Goal: Check status: Check status

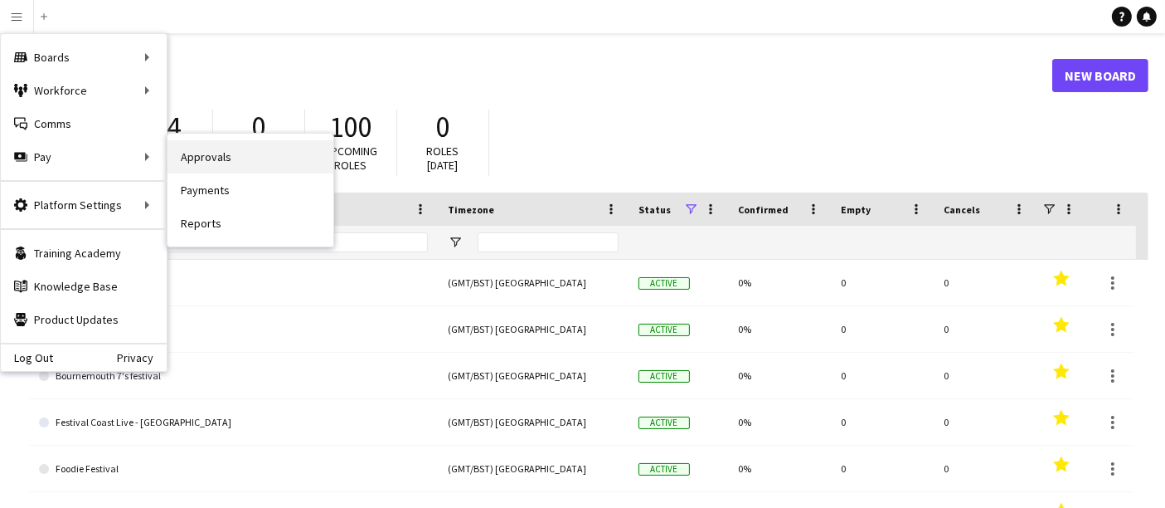
click at [236, 167] on link "Approvals" at bounding box center [251, 156] width 166 height 33
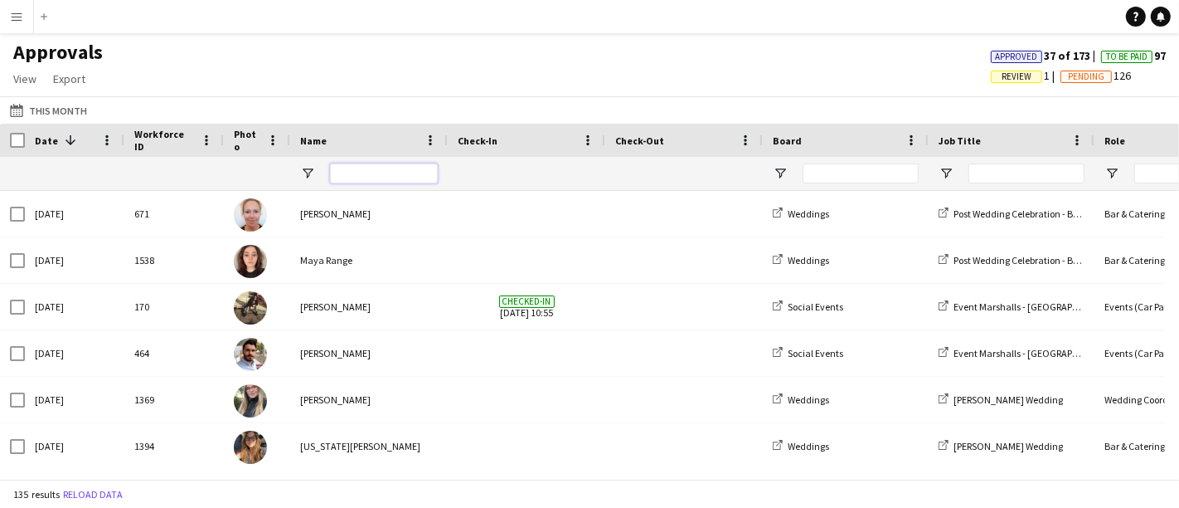
click at [390, 163] on input "Name Filter Input" at bounding box center [384, 173] width 108 height 20
click at [47, 106] on button "This Month This Month" at bounding box center [49, 110] width 84 height 20
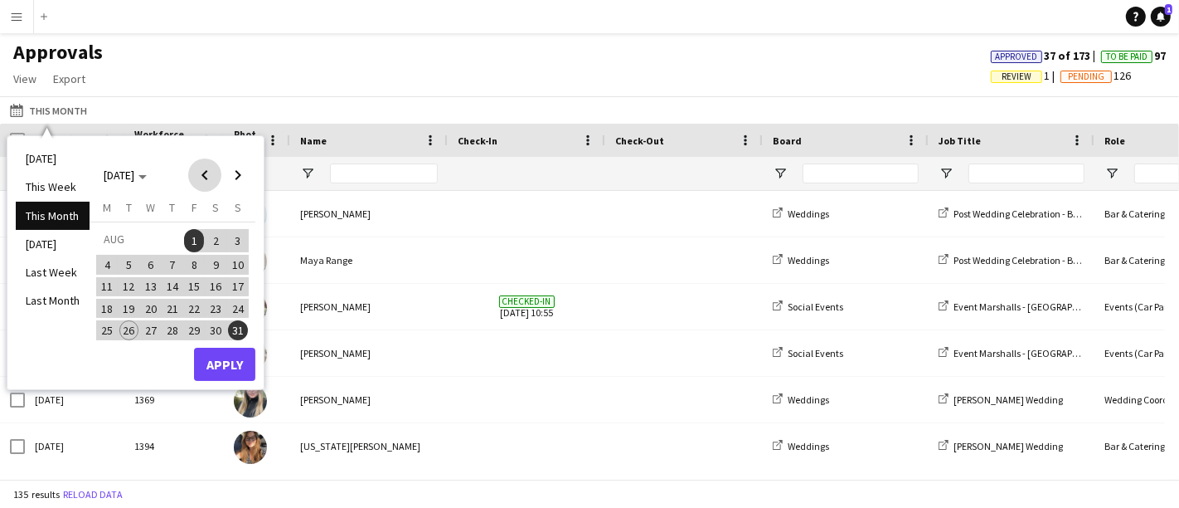
click at [204, 172] on span "Previous month" at bounding box center [204, 174] width 33 height 33
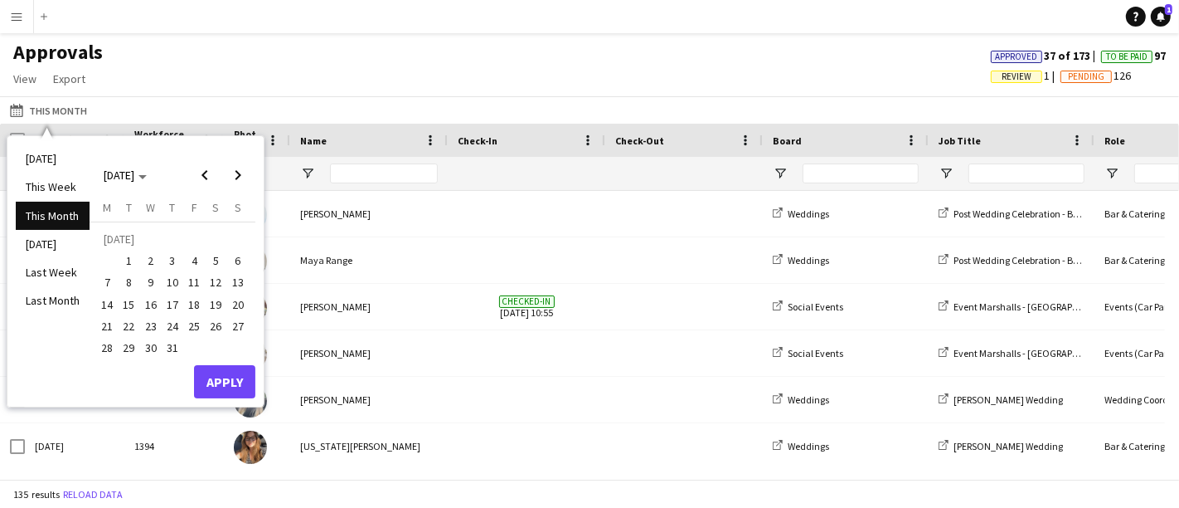
click at [172, 320] on span "24" at bounding box center [173, 326] width 20 height 20
click at [238, 169] on span "Next month" at bounding box center [237, 174] width 33 height 33
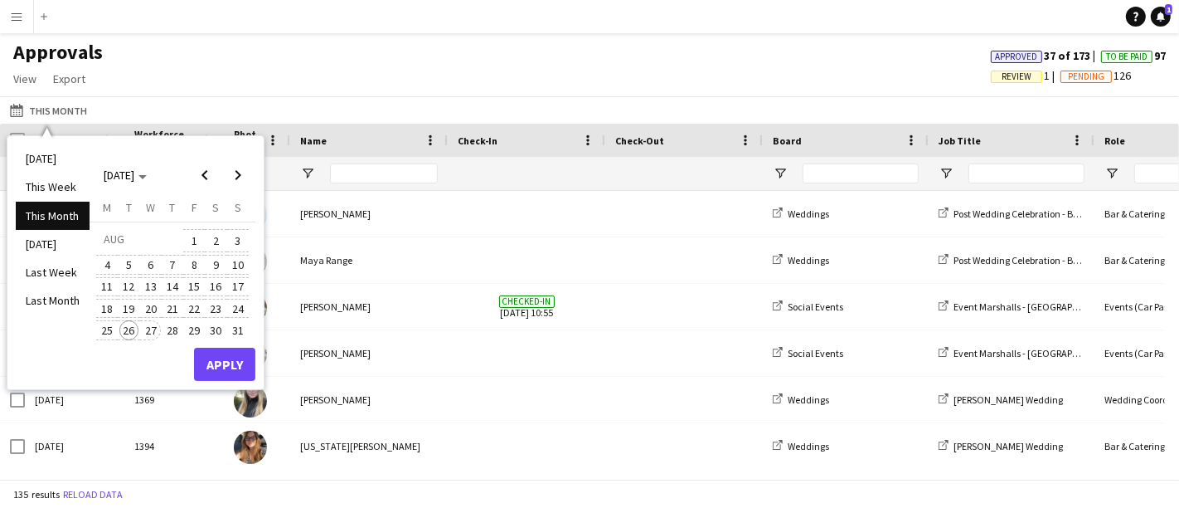
click at [130, 334] on span "26" at bounding box center [129, 330] width 20 height 20
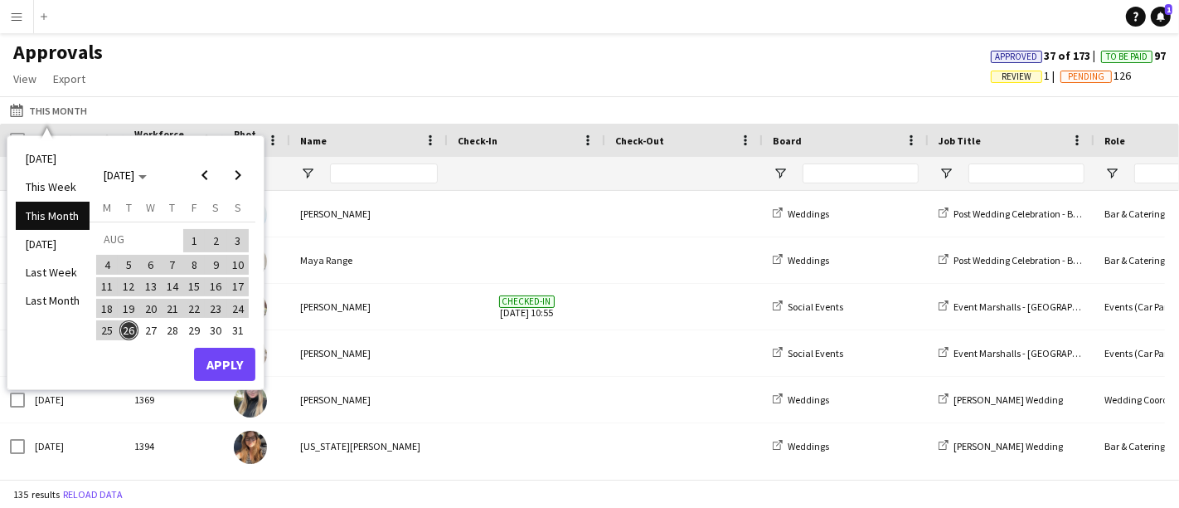
click at [163, 328] on span "28" at bounding box center [173, 330] width 20 height 20
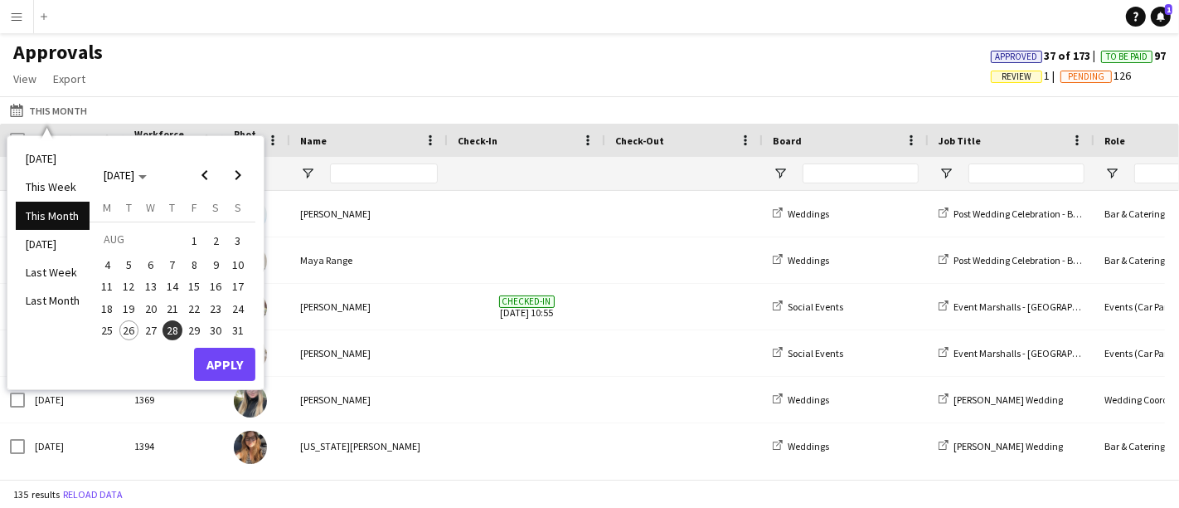
click at [156, 326] on span "27" at bounding box center [151, 330] width 20 height 20
click at [232, 322] on span "31" at bounding box center [238, 330] width 20 height 20
click at [141, 335] on button "27" at bounding box center [151, 330] width 22 height 22
click at [165, 285] on span "14" at bounding box center [173, 287] width 20 height 20
click at [238, 285] on span "17" at bounding box center [238, 287] width 20 height 20
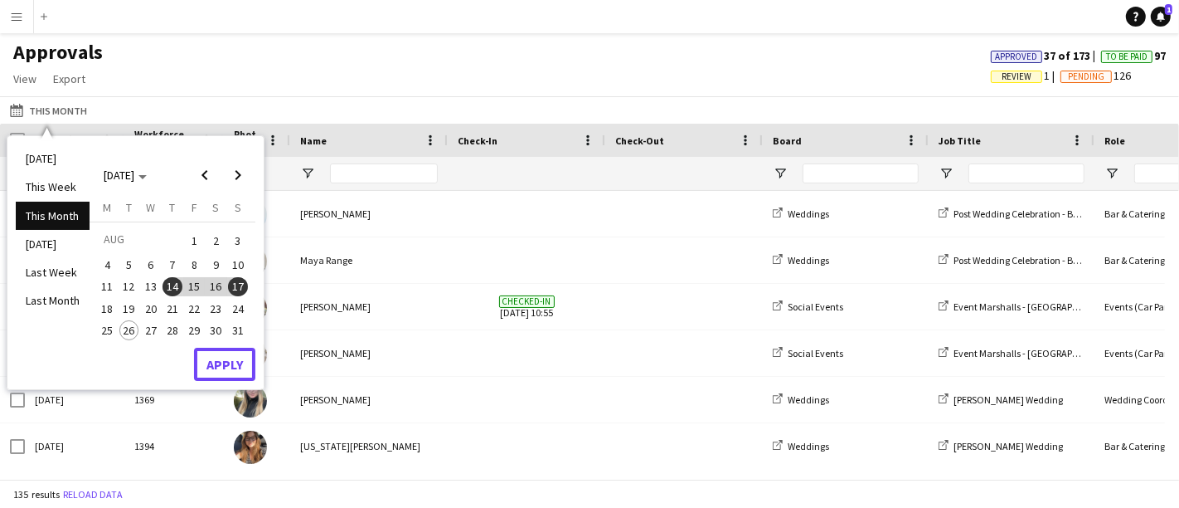
click at [213, 366] on button "Apply" at bounding box center [224, 363] width 61 height 33
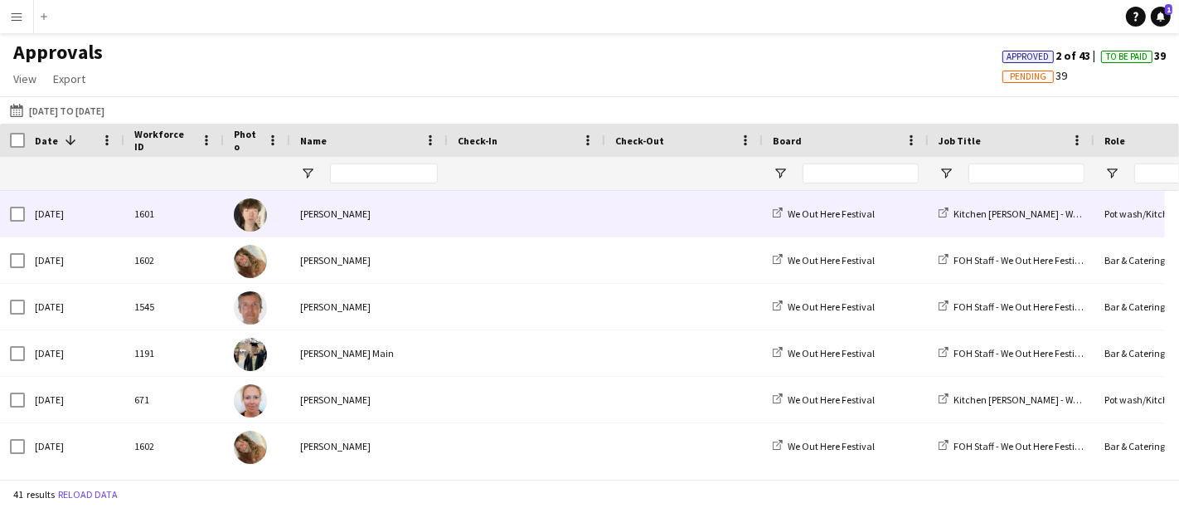
click at [325, 211] on div "[PERSON_NAME]" at bounding box center [369, 214] width 158 height 46
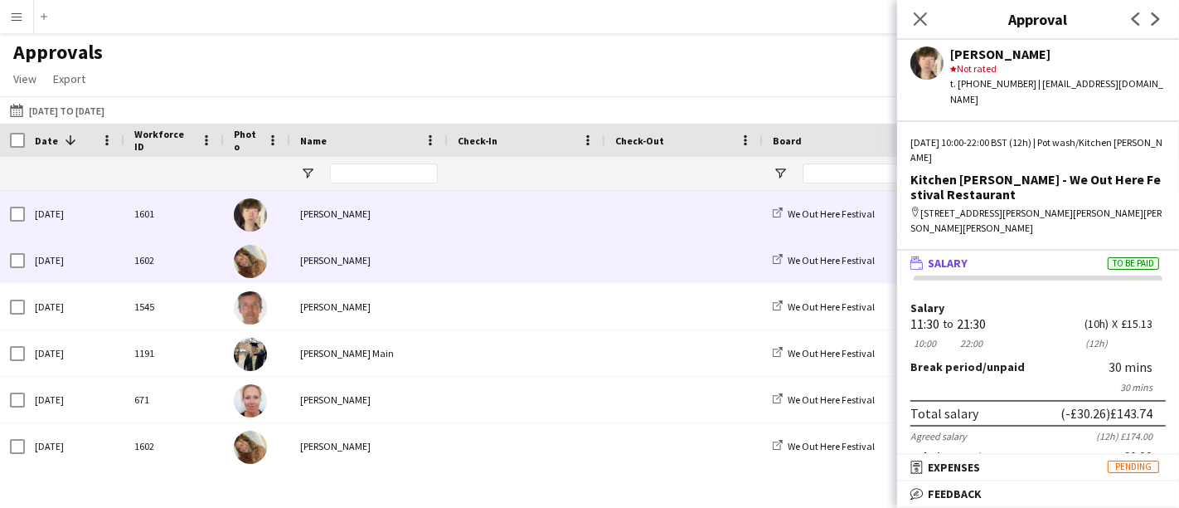
click at [444, 272] on div "[PERSON_NAME]" at bounding box center [369, 260] width 158 height 46
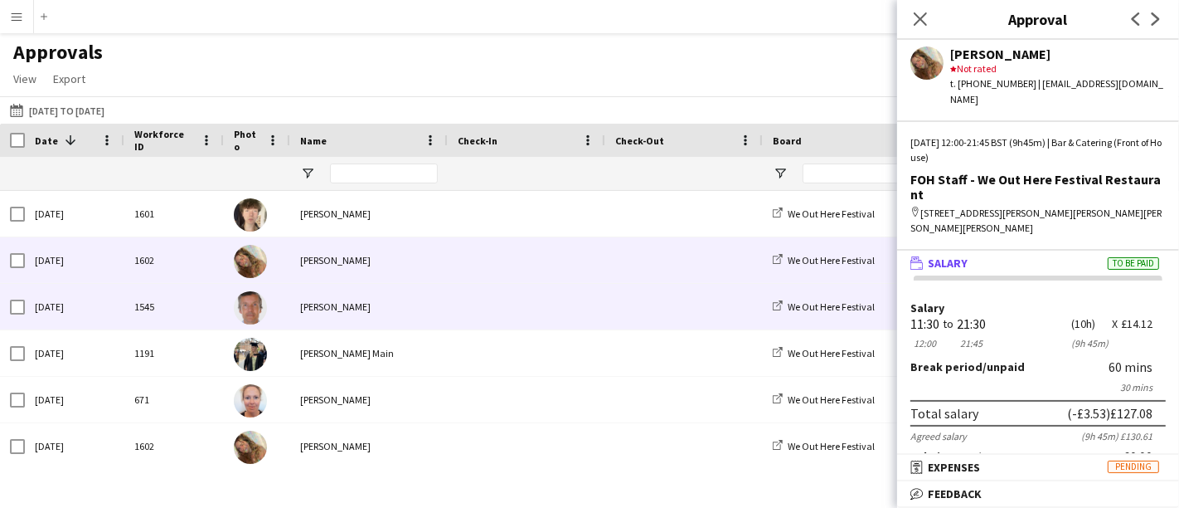
click at [490, 308] on span at bounding box center [527, 307] width 138 height 46
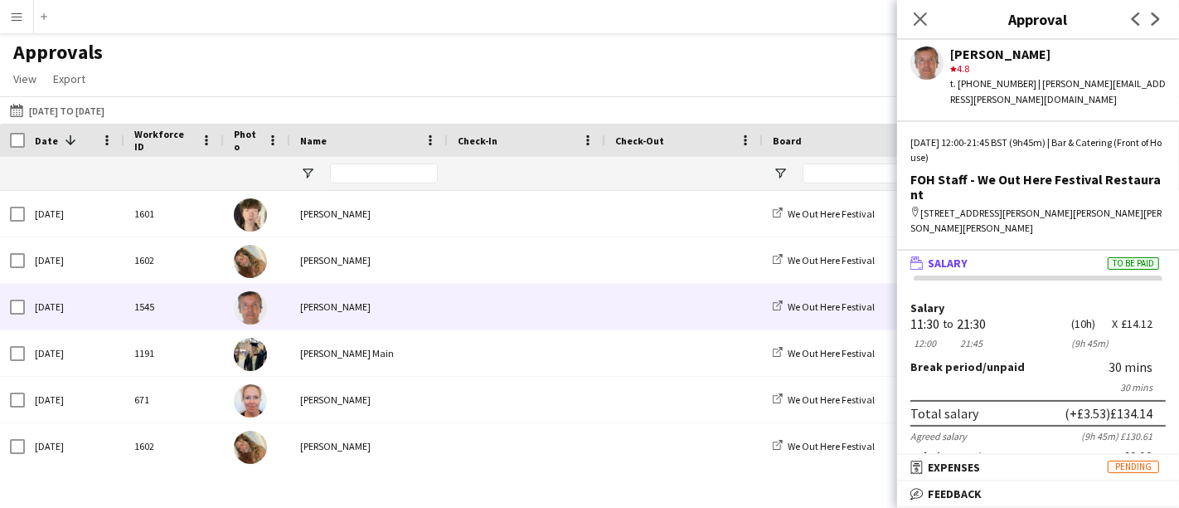
click at [35, 138] on span "Date" at bounding box center [46, 140] width 23 height 12
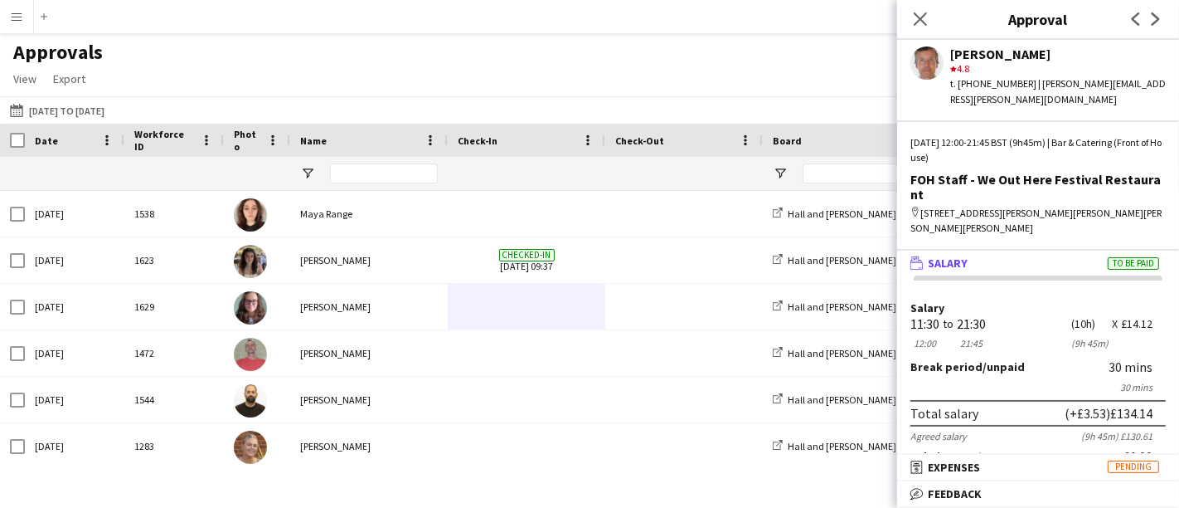
click at [35, 138] on span "Date" at bounding box center [46, 140] width 23 height 12
click at [68, 138] on span at bounding box center [70, 140] width 15 height 15
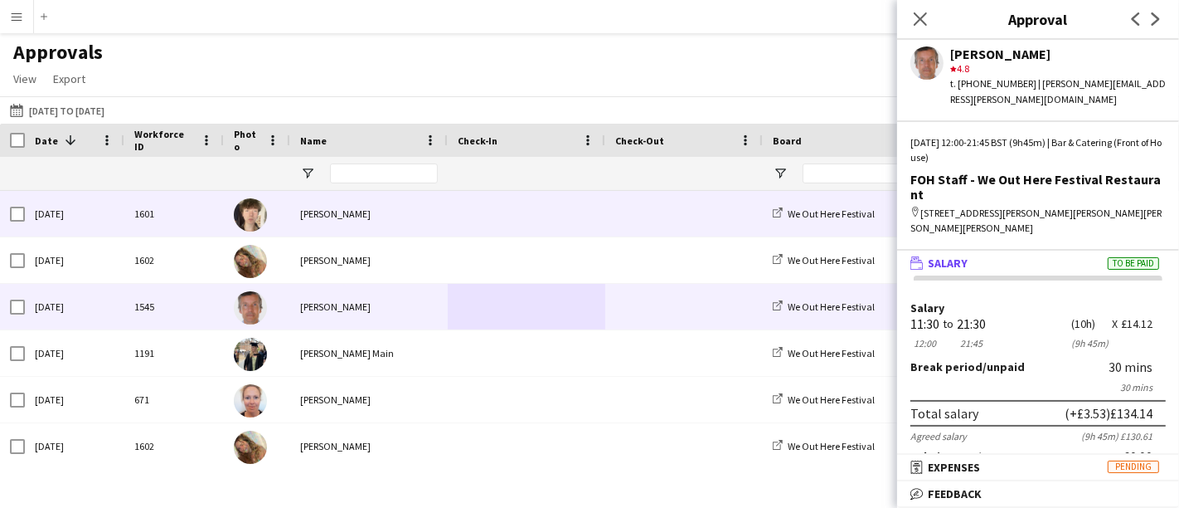
click at [177, 206] on div "1601" at bounding box center [174, 214] width 100 height 46
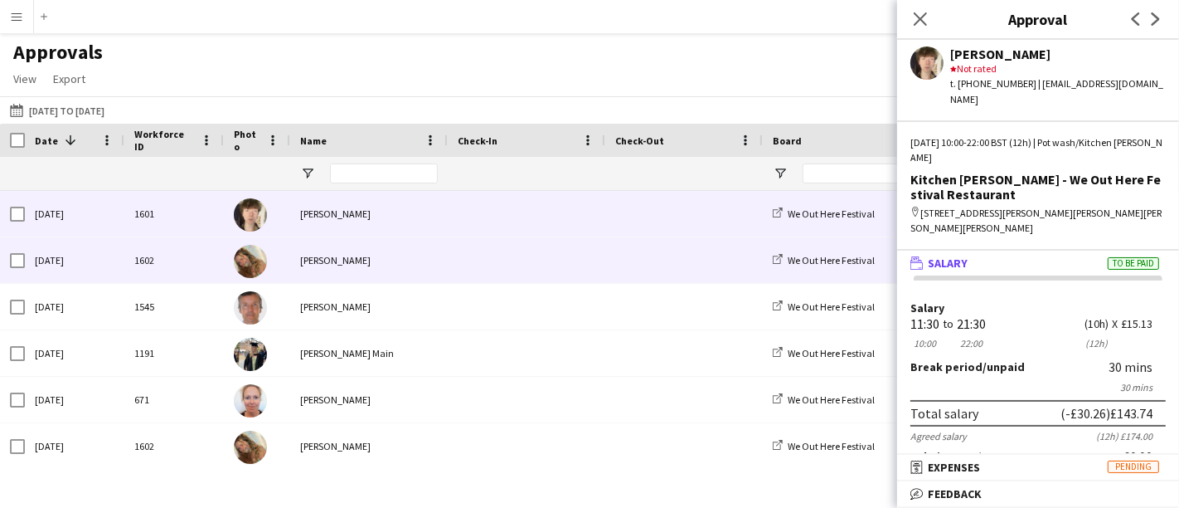
click at [153, 240] on div "1602" at bounding box center [174, 260] width 100 height 46
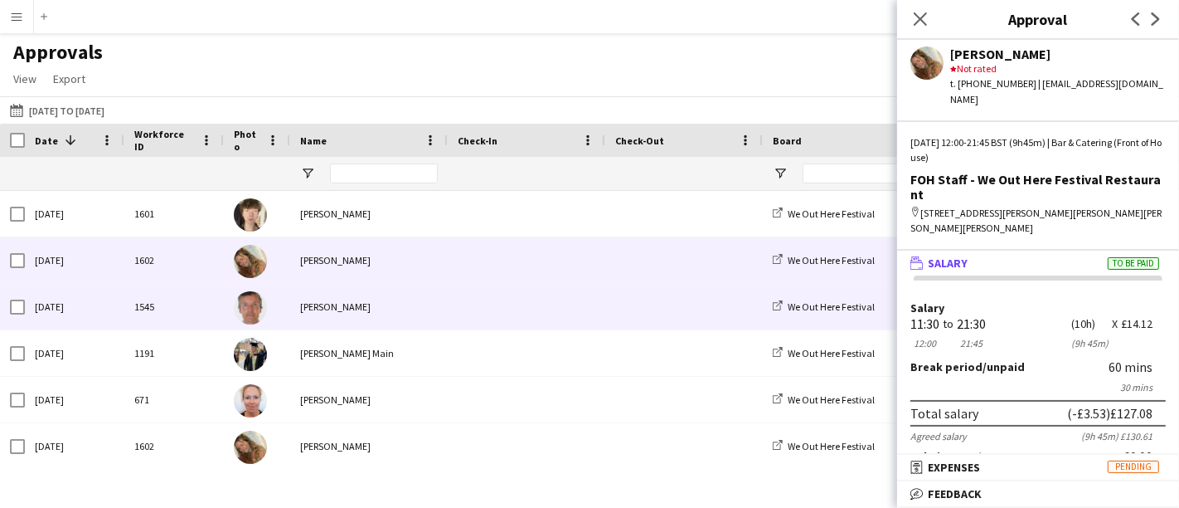
click at [164, 294] on div "1545" at bounding box center [174, 307] width 100 height 46
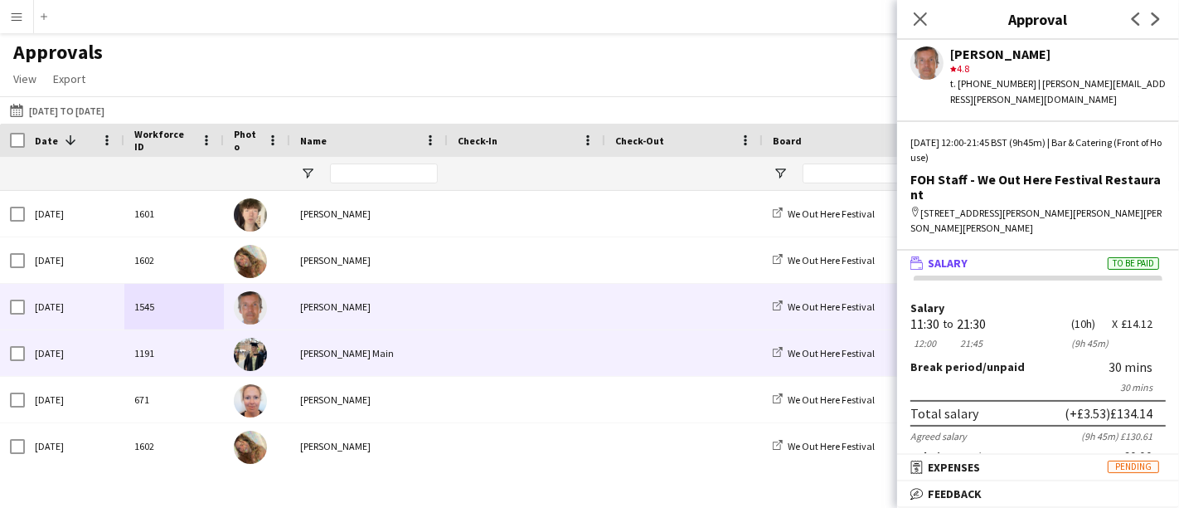
click at [294, 335] on div "[PERSON_NAME] Main" at bounding box center [369, 353] width 158 height 46
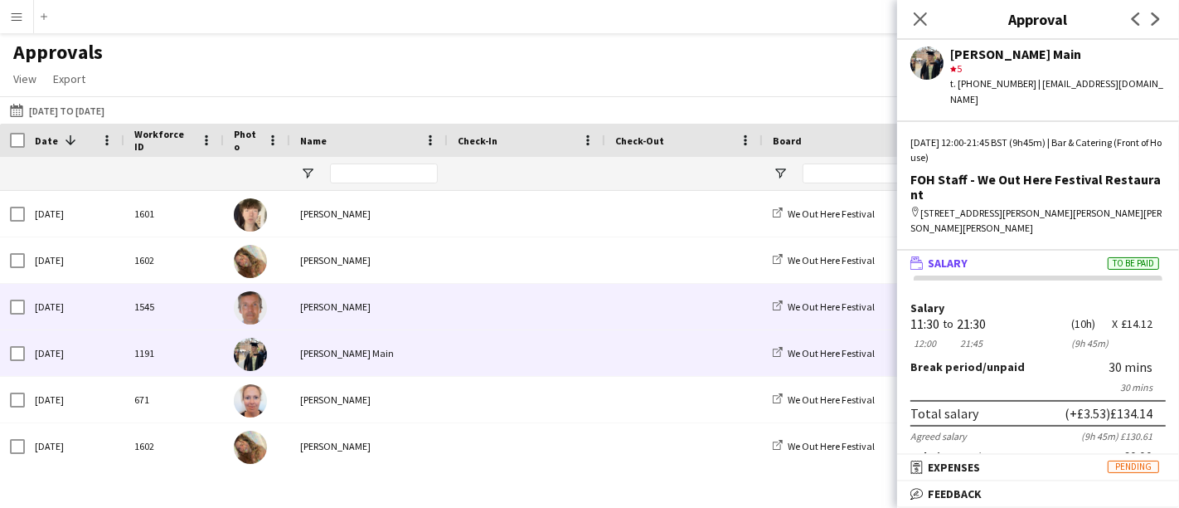
click at [516, 316] on span at bounding box center [527, 307] width 138 height 46
click at [493, 374] on span at bounding box center [527, 353] width 138 height 46
click at [452, 313] on div at bounding box center [527, 307] width 158 height 46
click at [452, 363] on div at bounding box center [527, 353] width 158 height 46
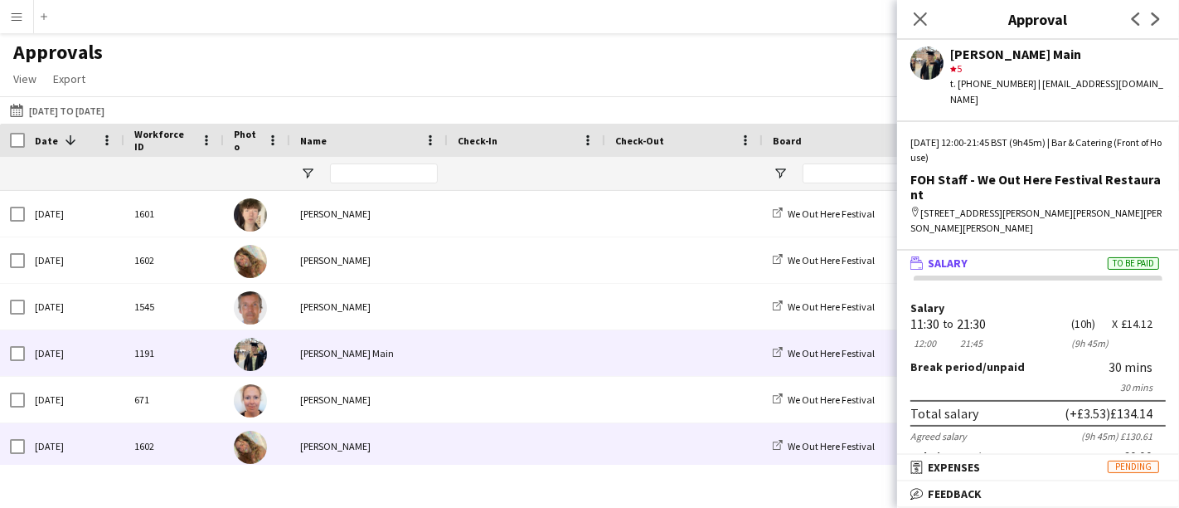
click at [405, 425] on div "[PERSON_NAME]" at bounding box center [369, 446] width 158 height 46
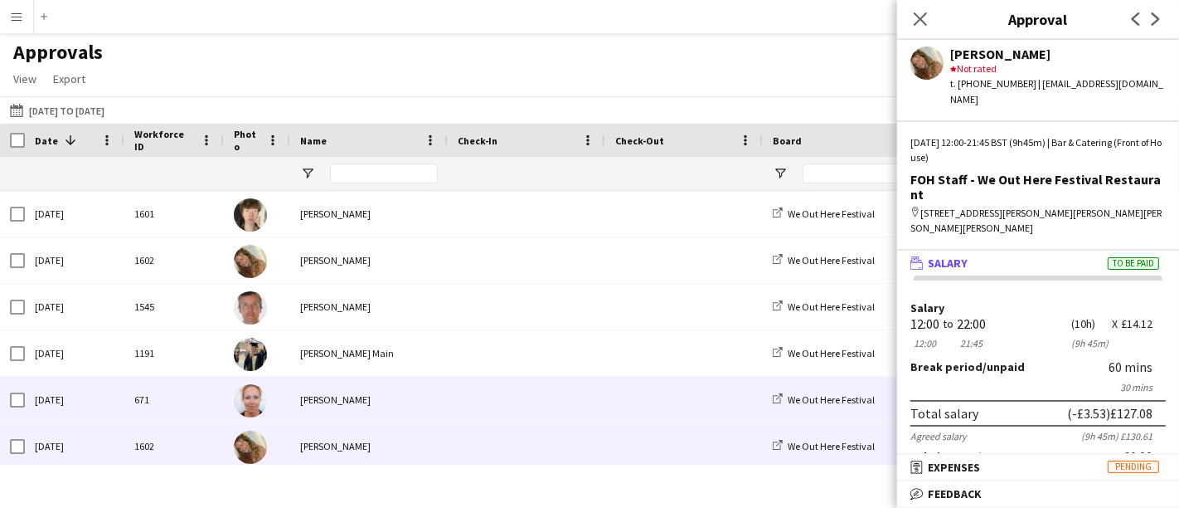
click at [405, 400] on div "[PERSON_NAME]" at bounding box center [369, 399] width 158 height 46
click at [378, 451] on div "[PERSON_NAME]" at bounding box center [369, 446] width 158 height 46
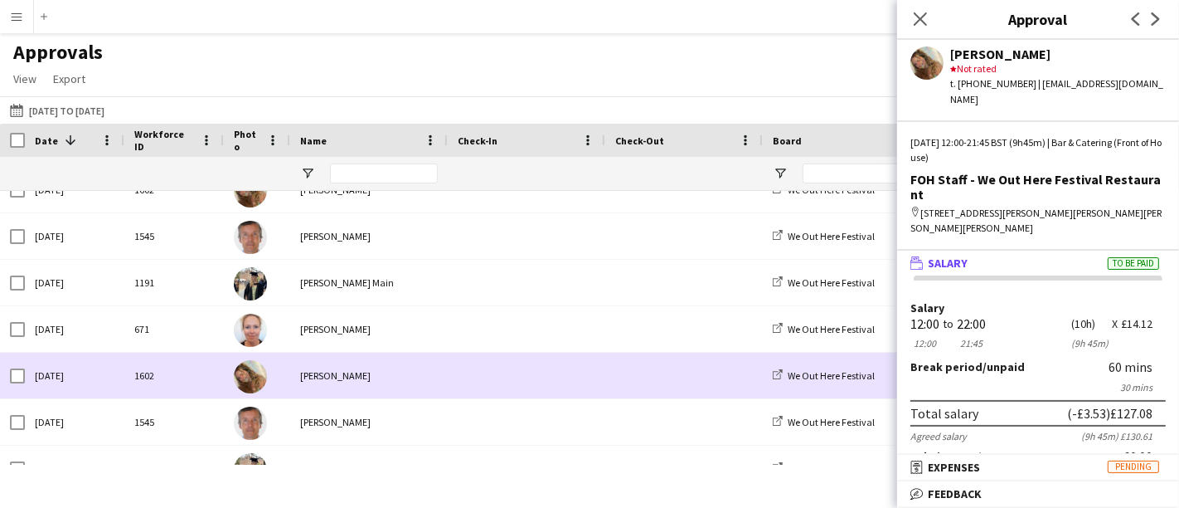
scroll to position [92, 0]
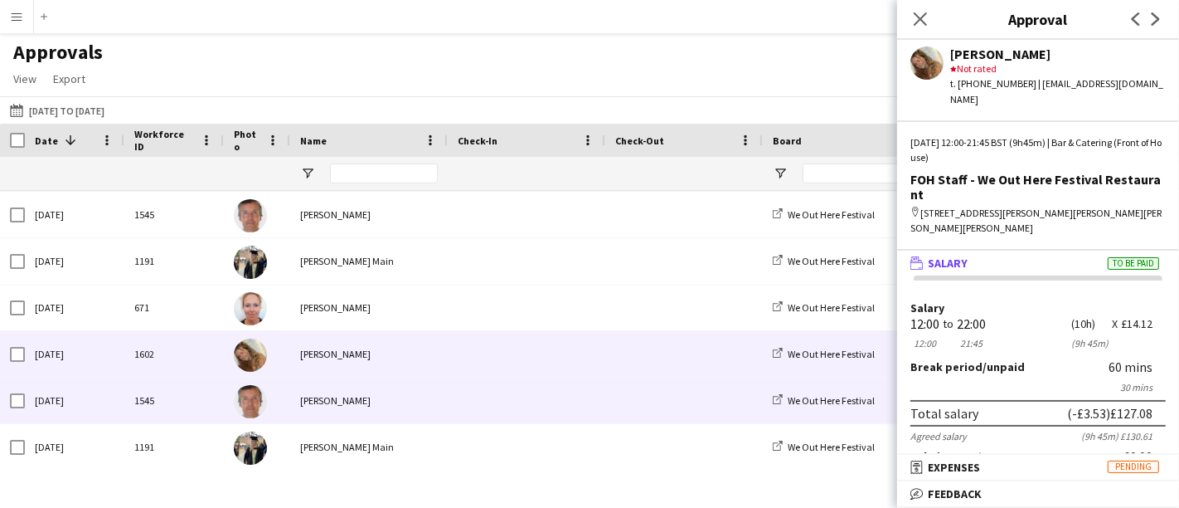
click at [364, 392] on div "[PERSON_NAME]" at bounding box center [369, 400] width 158 height 46
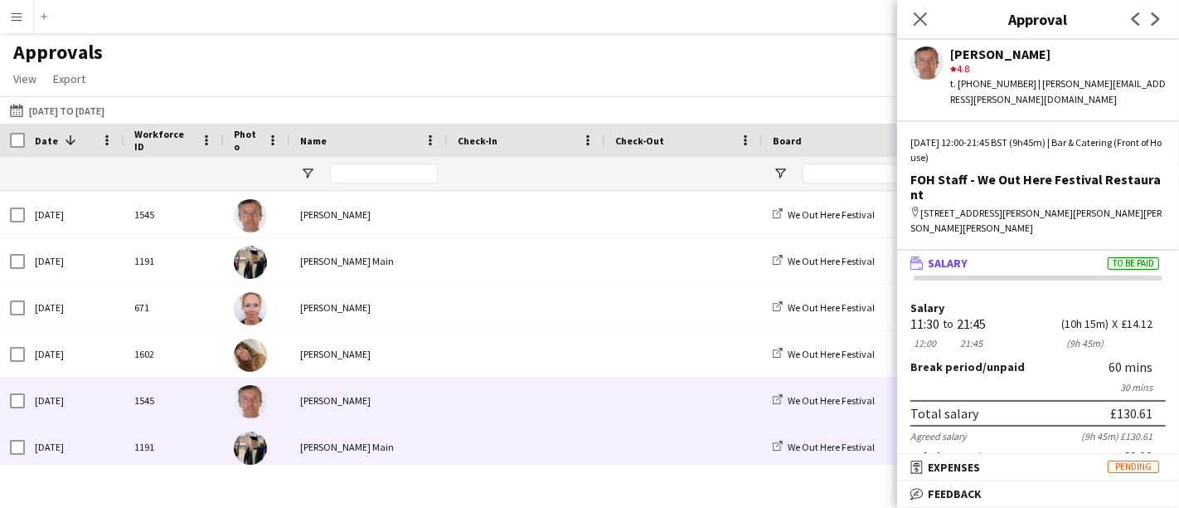
click at [388, 443] on div "[PERSON_NAME] Main" at bounding box center [369, 447] width 158 height 46
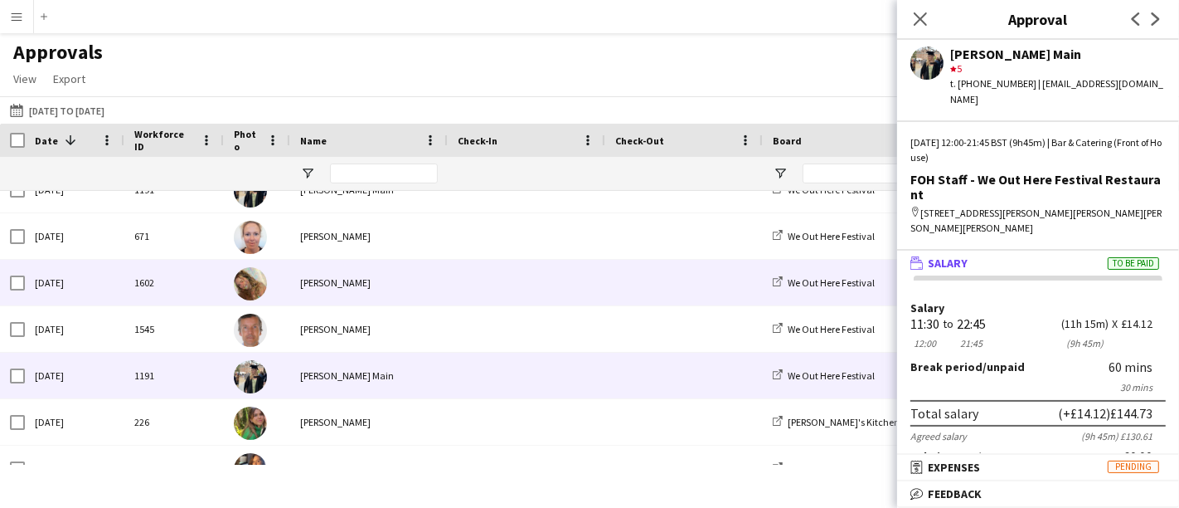
scroll to position [184, 0]
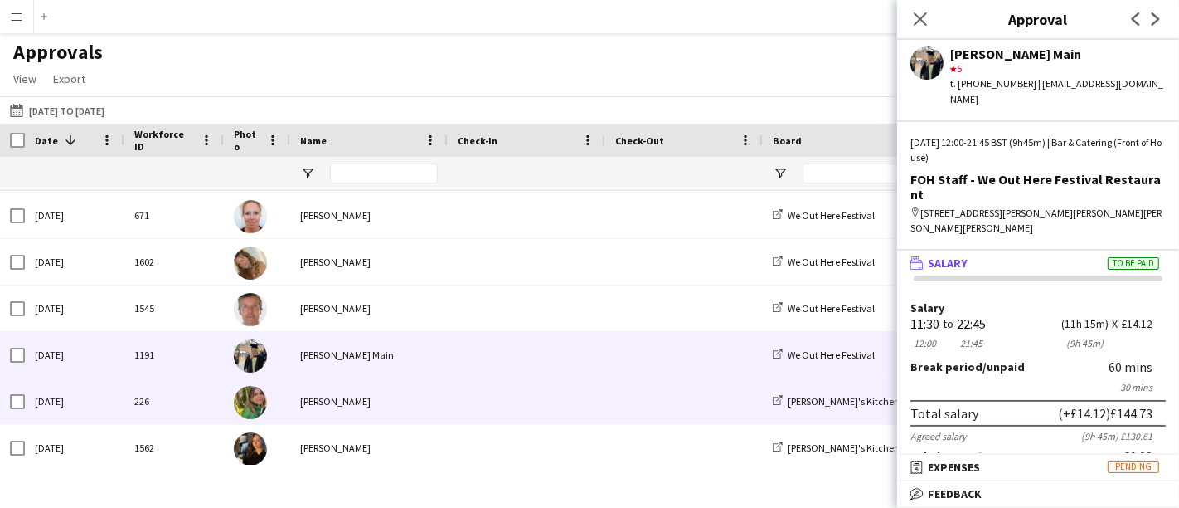
click at [404, 390] on div "[PERSON_NAME]" at bounding box center [369, 401] width 158 height 46
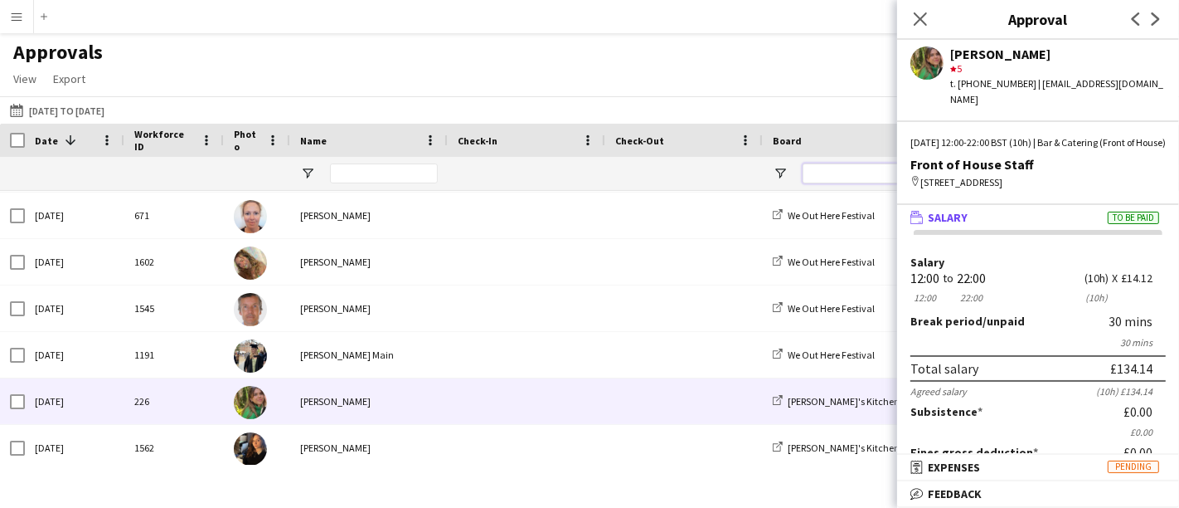
click at [817, 168] on input "Board Filter Input" at bounding box center [861, 173] width 116 height 20
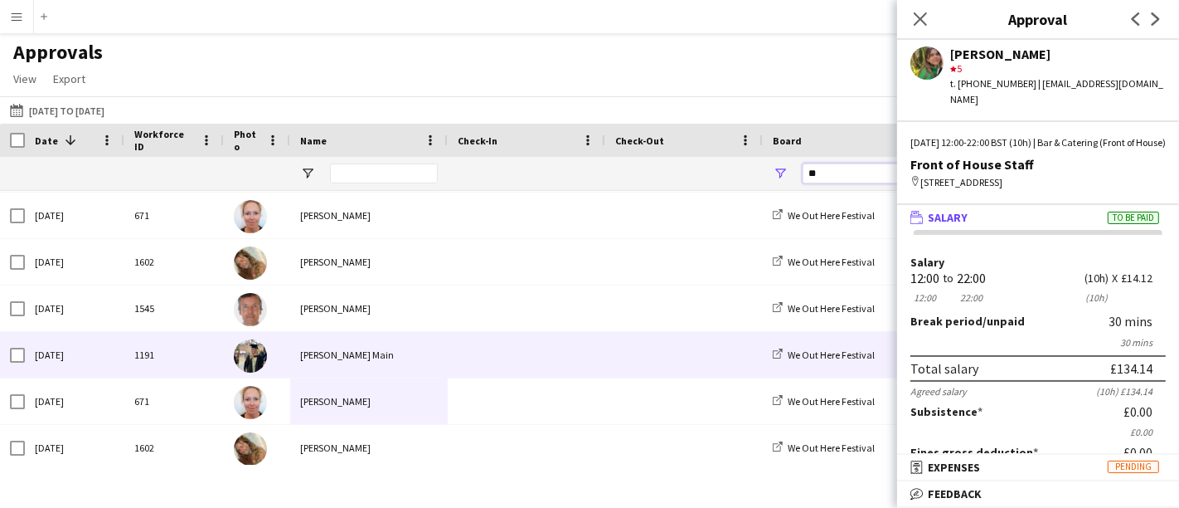
type input "**"
click at [379, 343] on div "[PERSON_NAME] Main" at bounding box center [369, 355] width 158 height 46
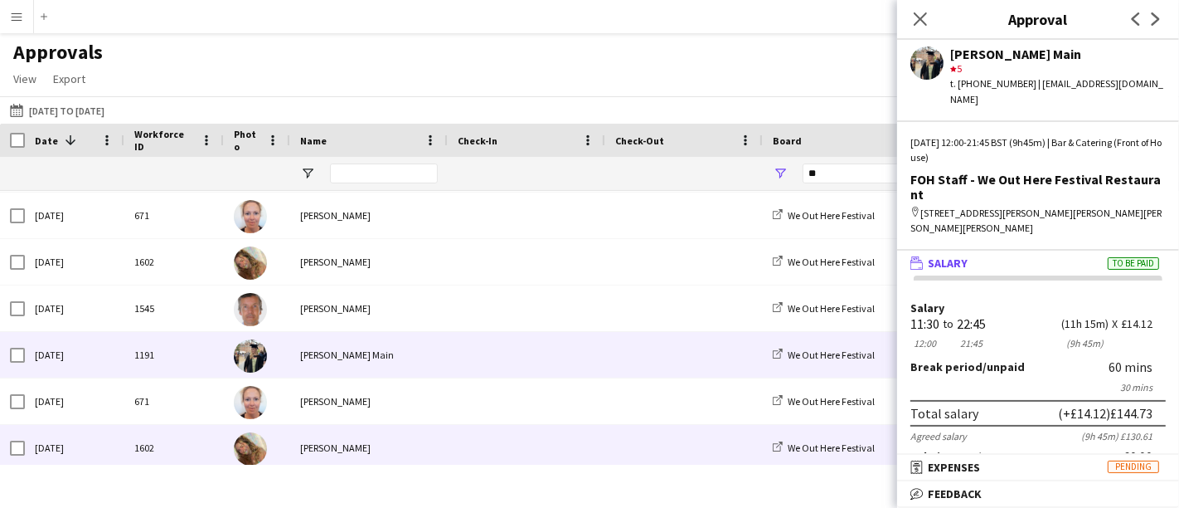
click at [416, 415] on div "[PERSON_NAME]" at bounding box center [369, 401] width 158 height 46
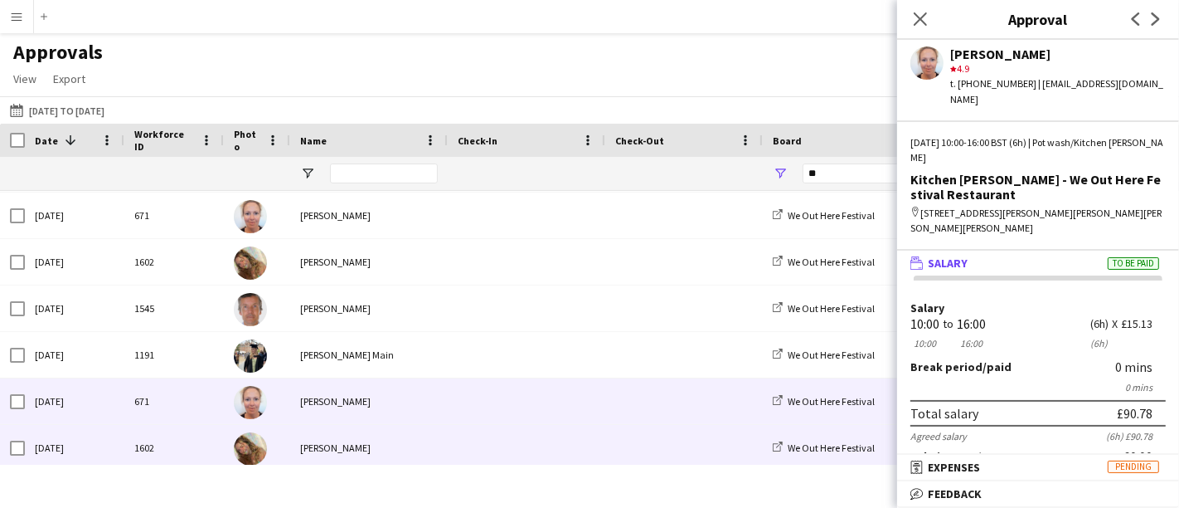
click at [368, 440] on div "[PERSON_NAME]" at bounding box center [369, 448] width 158 height 46
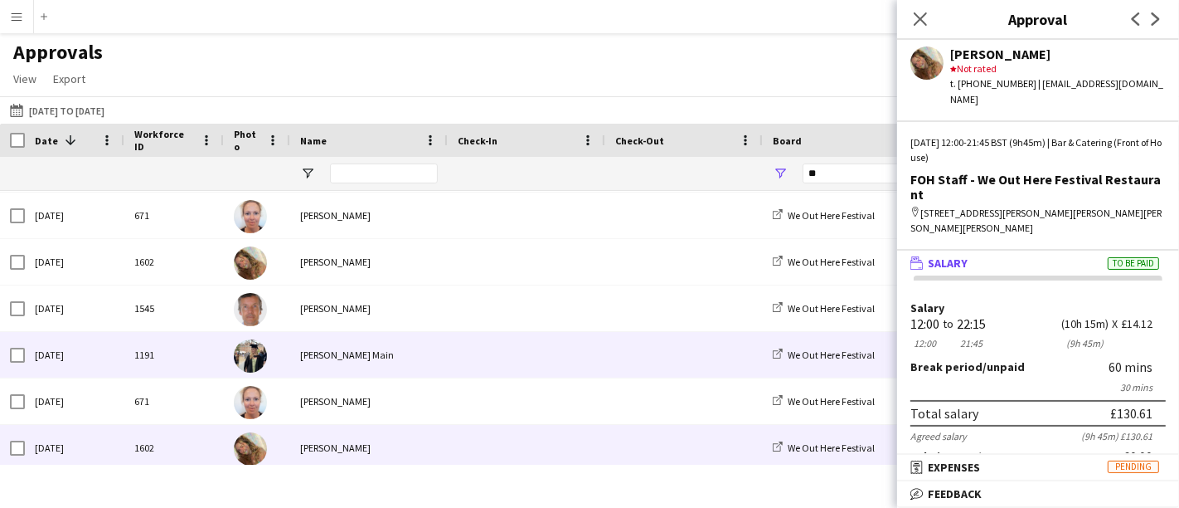
scroll to position [276, 0]
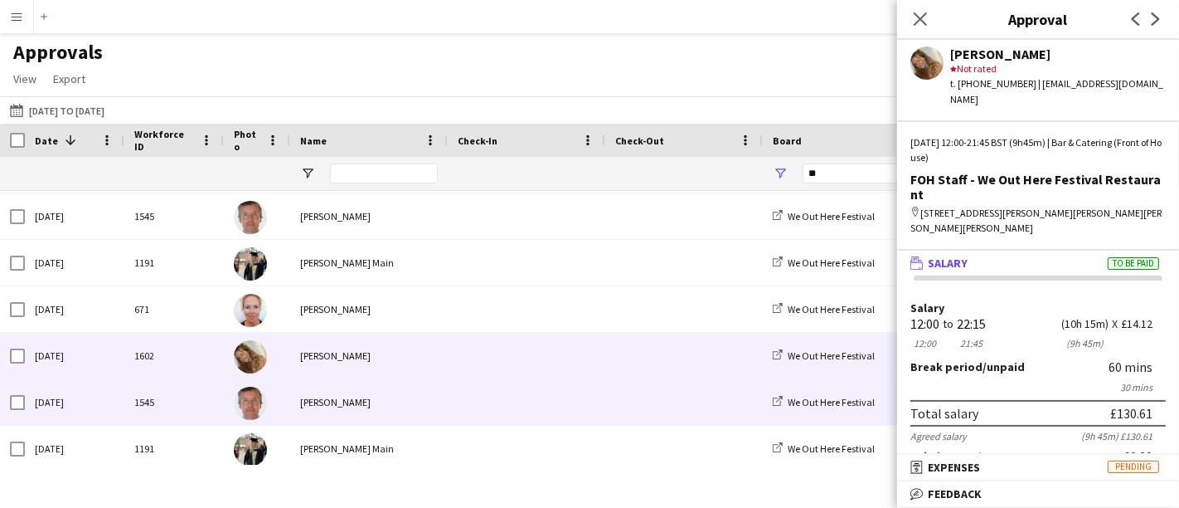
click at [388, 396] on div "[PERSON_NAME]" at bounding box center [369, 402] width 158 height 46
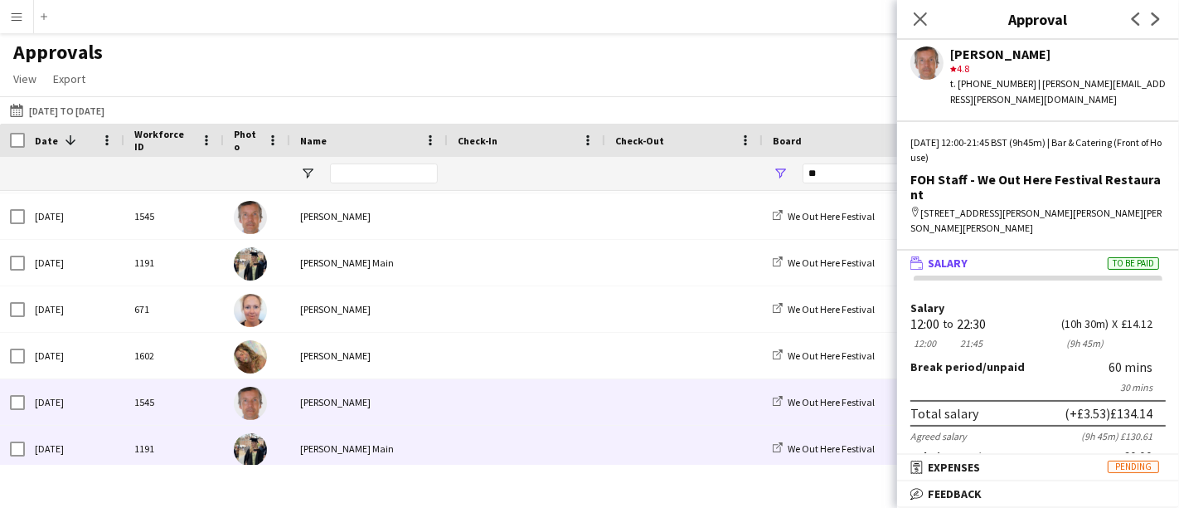
click at [376, 444] on div "[PERSON_NAME] Main" at bounding box center [369, 448] width 158 height 46
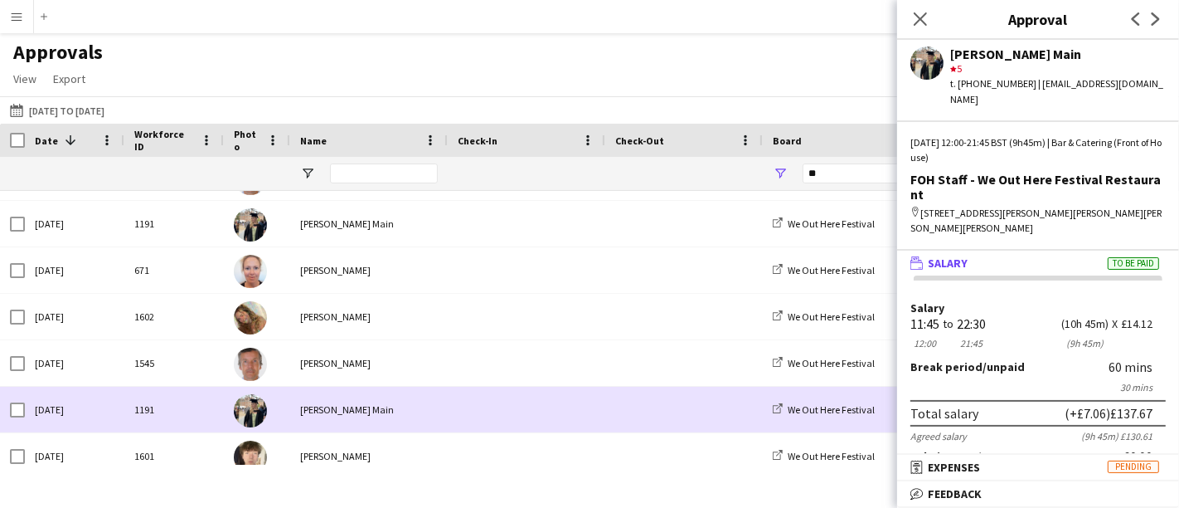
scroll to position [368, 0]
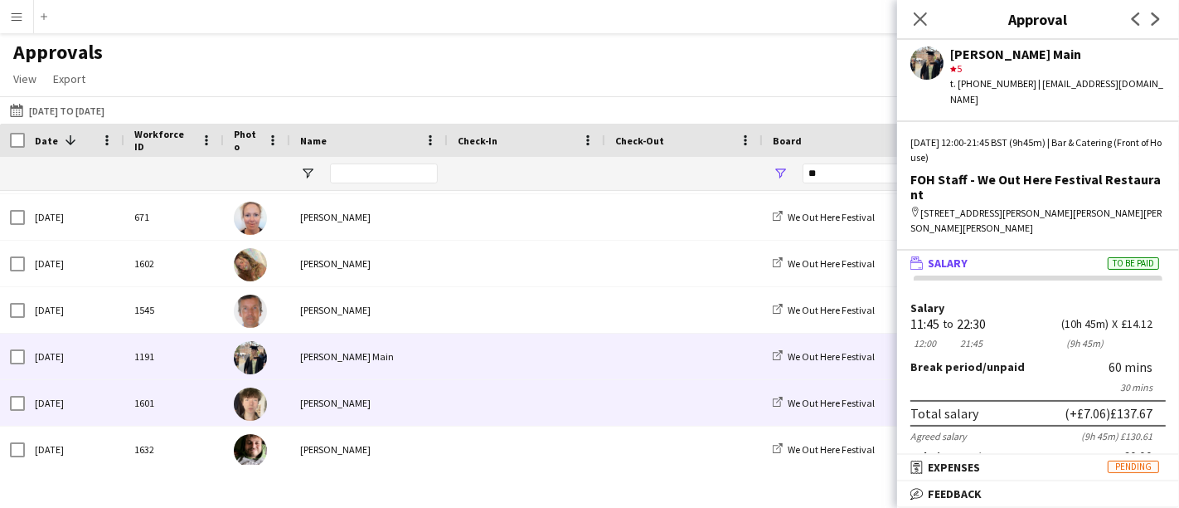
click at [326, 413] on div "[PERSON_NAME]" at bounding box center [369, 403] width 158 height 46
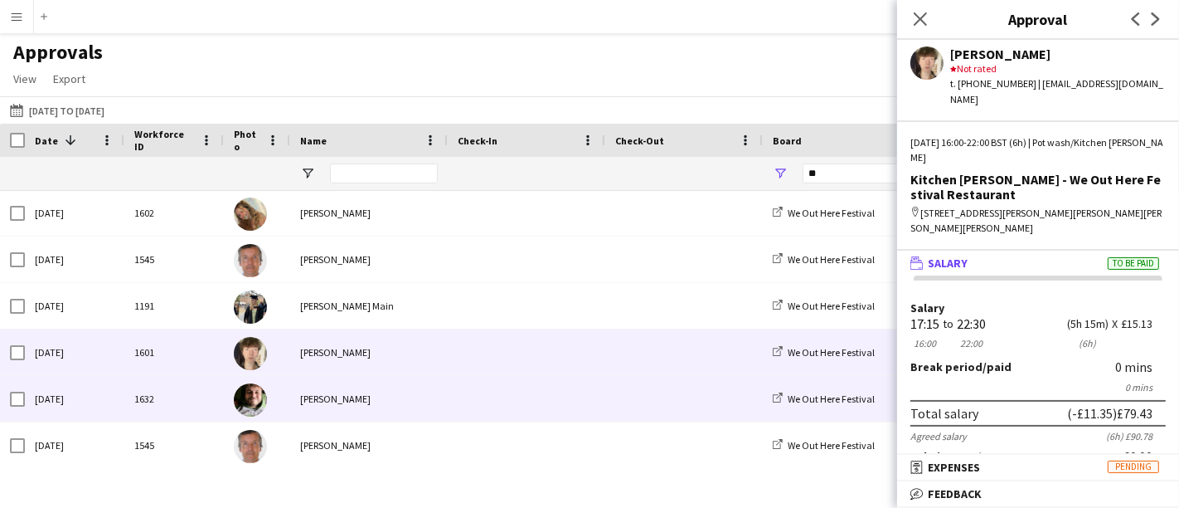
scroll to position [460, 0]
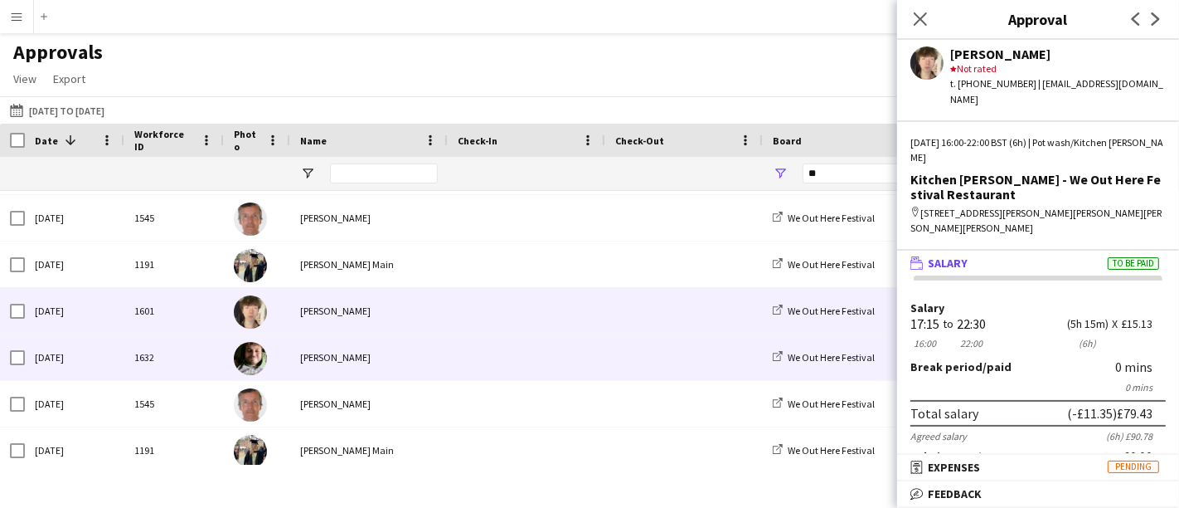
click at [347, 364] on div "[PERSON_NAME]" at bounding box center [369, 357] width 158 height 46
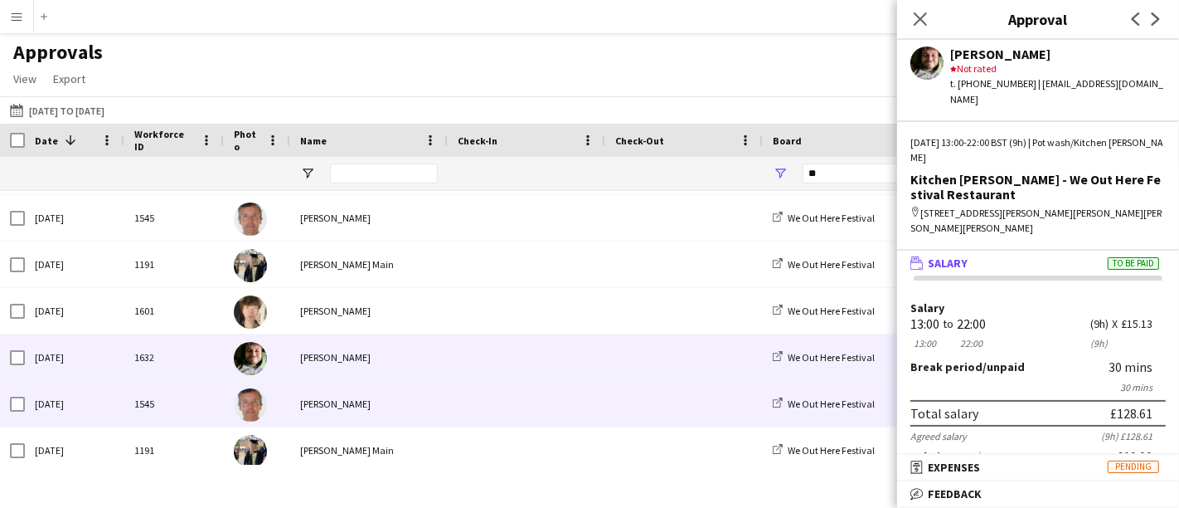
click at [352, 418] on div "[PERSON_NAME]" at bounding box center [369, 404] width 158 height 46
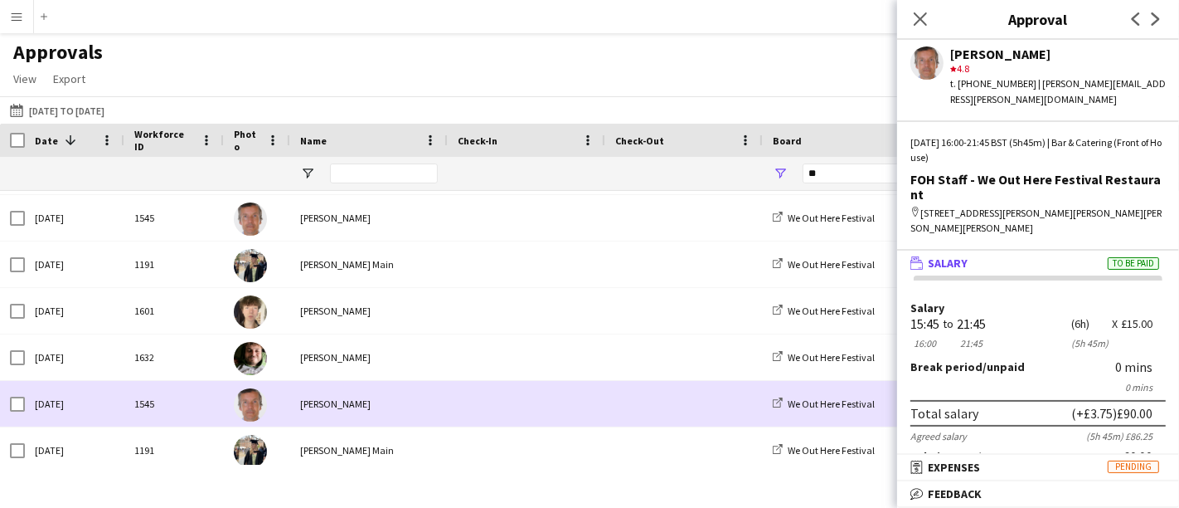
scroll to position [515, 0]
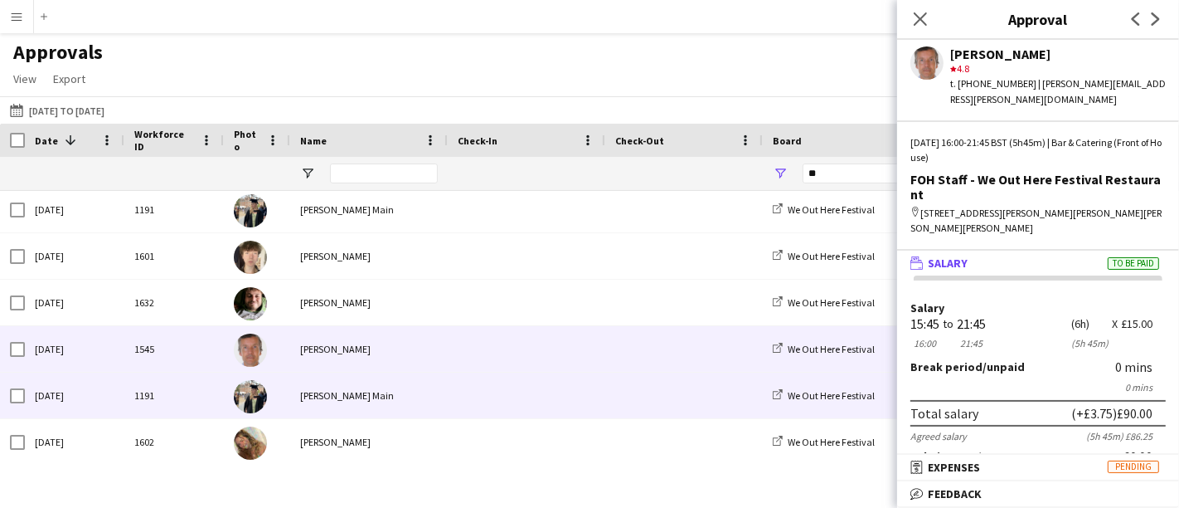
click at [346, 349] on div "[PERSON_NAME]" at bounding box center [369, 349] width 158 height 46
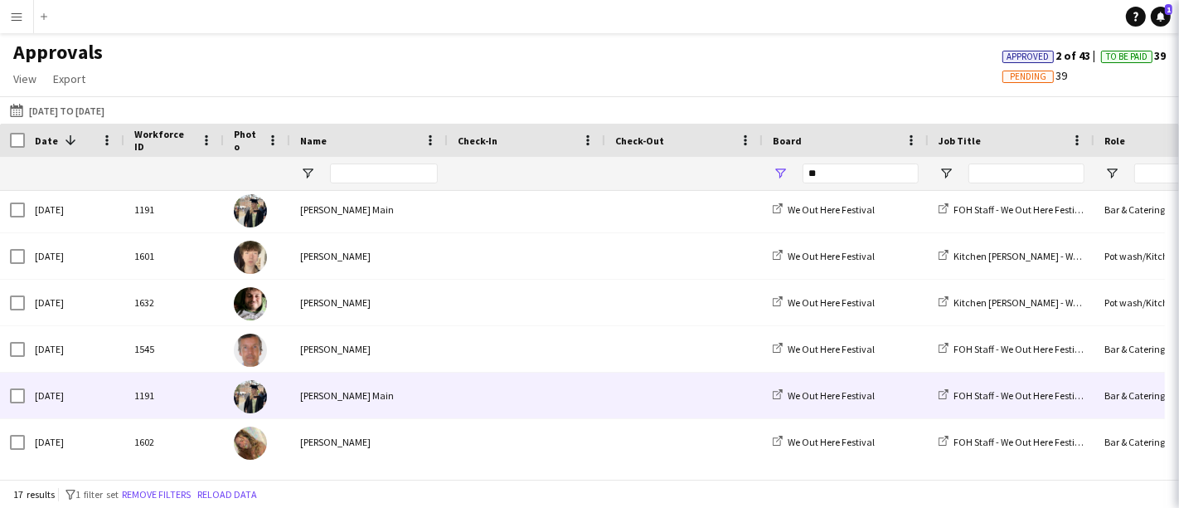
click at [348, 383] on div "[PERSON_NAME] Main" at bounding box center [369, 395] width 158 height 46
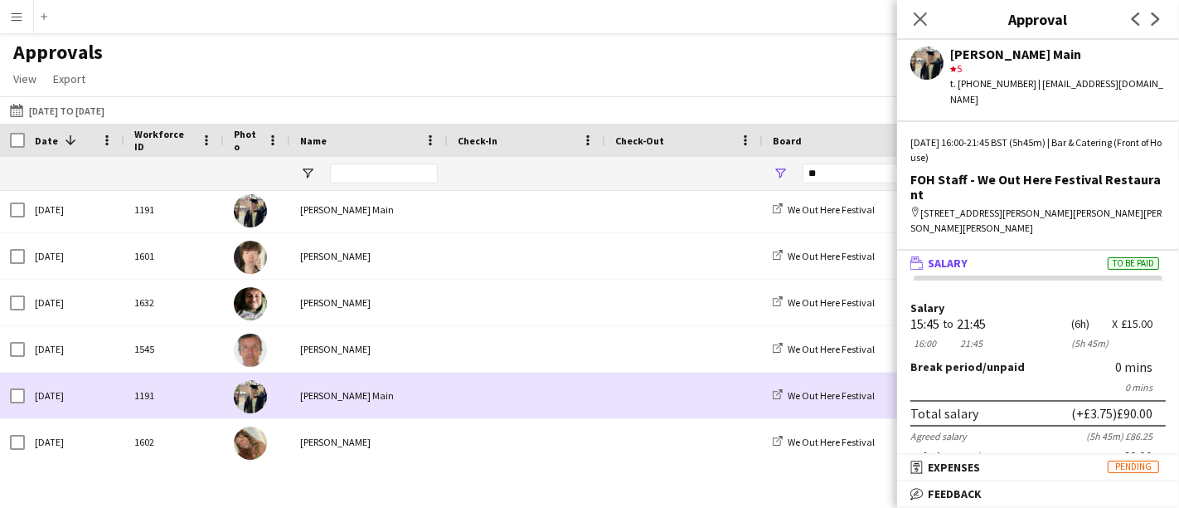
click at [379, 452] on div "[PERSON_NAME]" at bounding box center [369, 442] width 158 height 46
